Goal: Task Accomplishment & Management: Complete application form

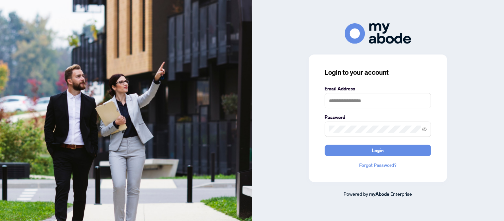
click at [189, 129] on img at bounding box center [126, 110] width 252 height 221
click at [334, 105] on input "text" at bounding box center [378, 100] width 106 height 15
type input "**********"
click at [325, 145] on button "Login" at bounding box center [378, 150] width 106 height 11
click at [354, 121] on label "Password" at bounding box center [378, 117] width 106 height 7
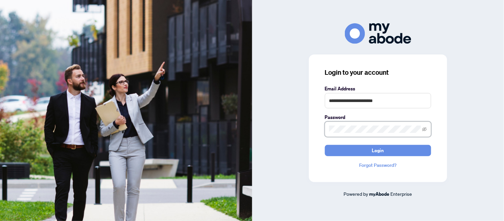
click at [302, 130] on div "**********" at bounding box center [378, 110] width 252 height 174
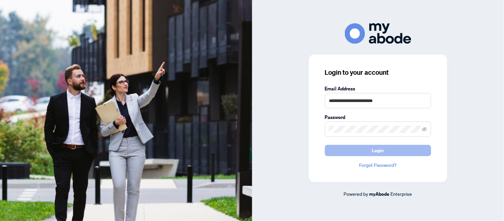
click at [359, 147] on button "Login" at bounding box center [378, 150] width 106 height 11
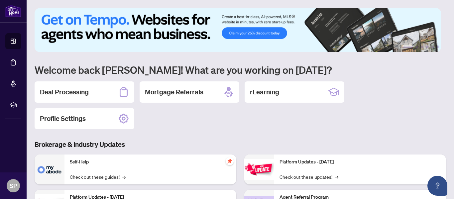
drag, startPoint x: 71, startPoint y: 92, endPoint x: 75, endPoint y: 92, distance: 4.0
click at [71, 92] on h2 "Deal Processing" at bounding box center [64, 91] width 49 height 9
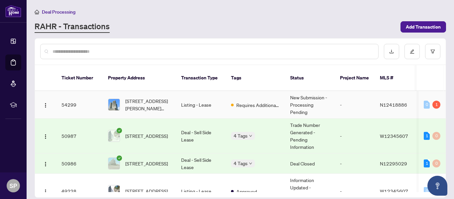
click at [152, 99] on span "[STREET_ADDRESS][PERSON_NAME][PERSON_NAME]" at bounding box center [147, 104] width 45 height 15
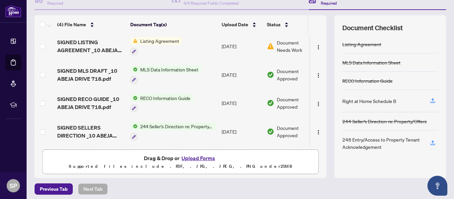
scroll to position [79, 0]
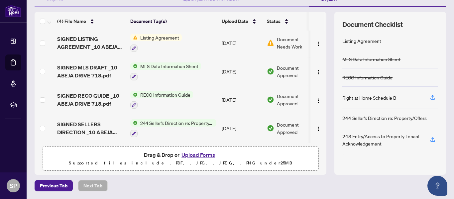
click at [191, 154] on button "Upload Forms" at bounding box center [198, 154] width 38 height 9
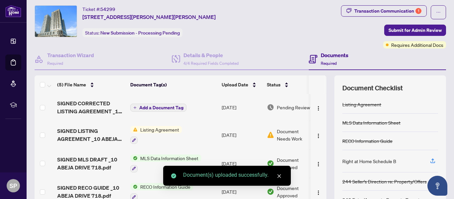
scroll to position [13, 0]
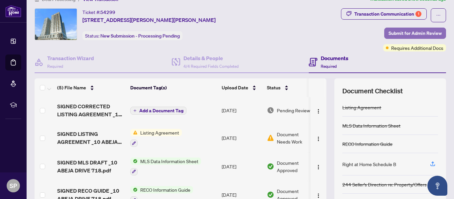
click at [423, 33] on span "Submit for Admin Review" at bounding box center [414, 33] width 53 height 11
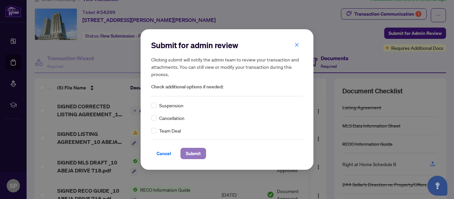
click at [195, 152] on span "Submit" at bounding box center [193, 153] width 15 height 11
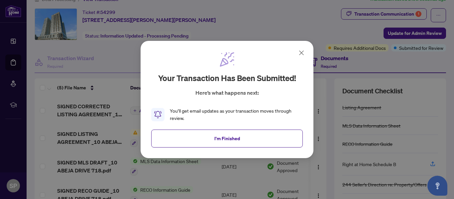
click at [301, 54] on icon at bounding box center [301, 53] width 8 height 8
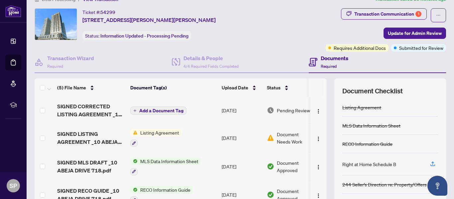
scroll to position [0, 0]
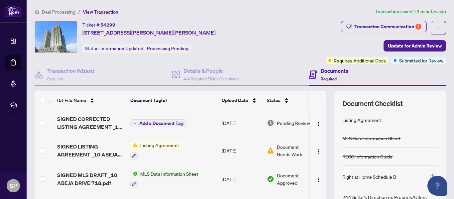
click at [59, 13] on span "Deal Processing" at bounding box center [59, 12] width 34 height 6
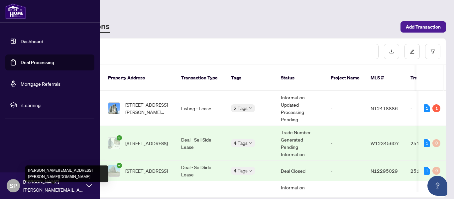
click at [46, 189] on span "shivani.paluskar@gmail.com" at bounding box center [53, 189] width 60 height 7
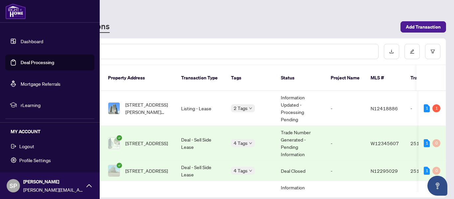
click at [26, 146] on span "Logout" at bounding box center [26, 146] width 15 height 11
